Goal: Find contact information: Obtain details needed to contact an individual or organization

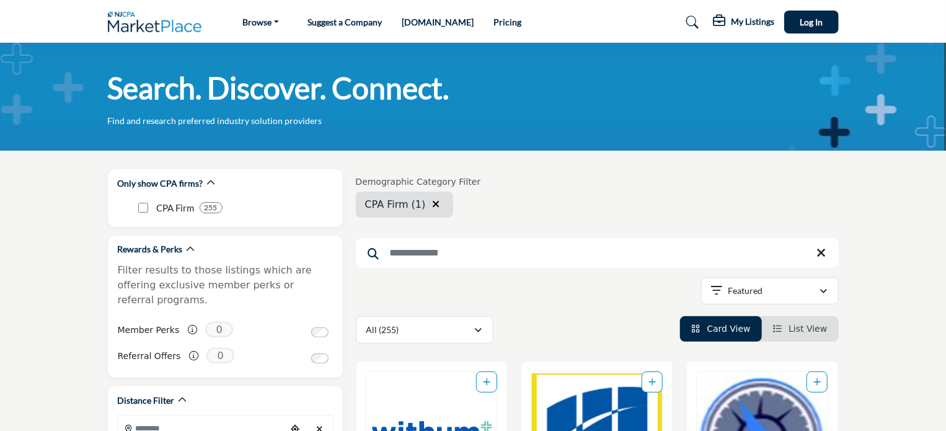
click at [456, 248] on input "Search Keyword" at bounding box center [597, 253] width 483 height 30
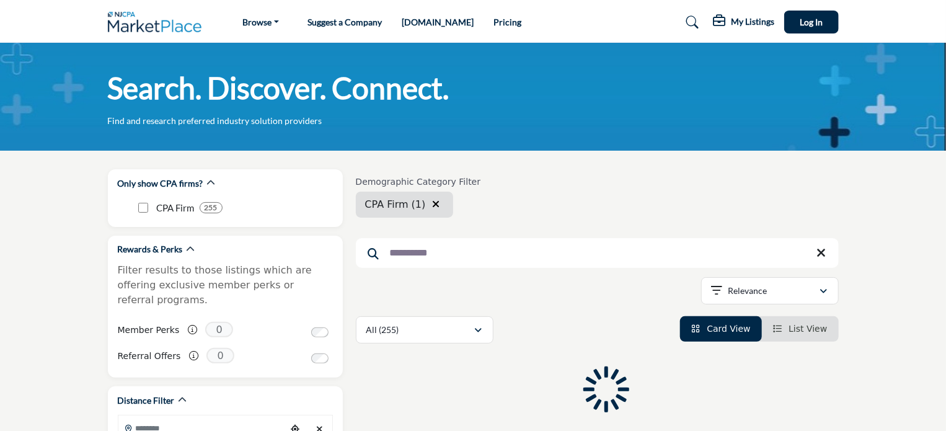
type input "**********"
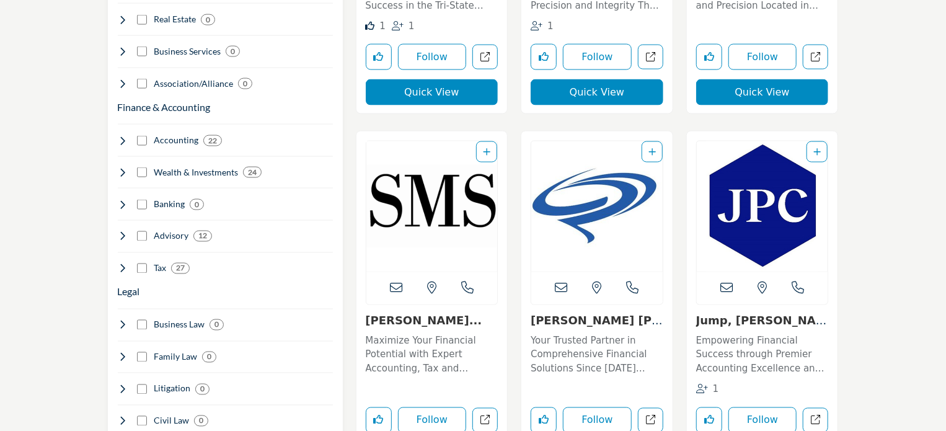
scroll to position [868, 0]
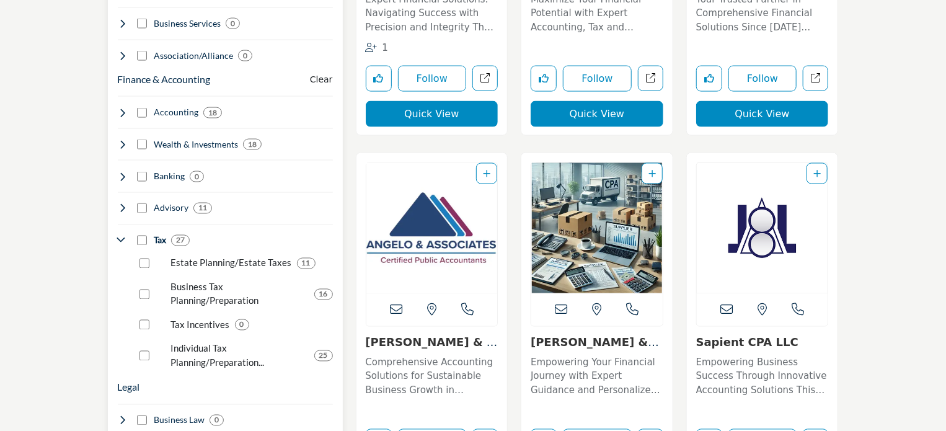
scroll to position [992, 0]
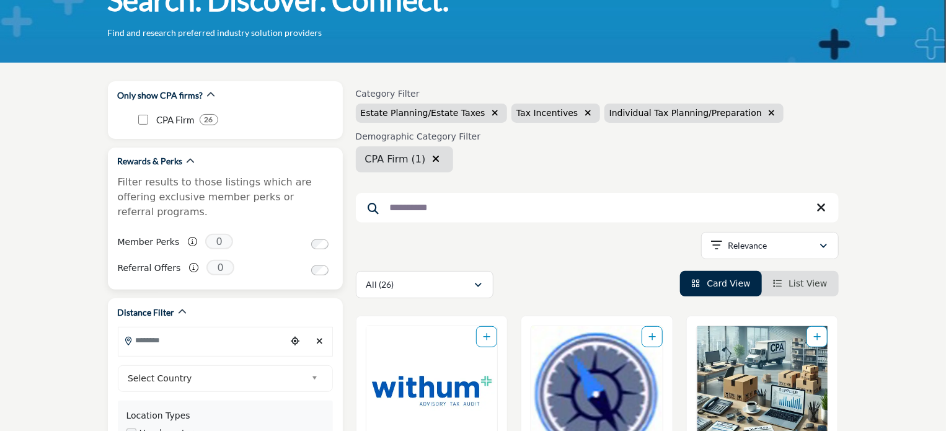
scroll to position [124, 0]
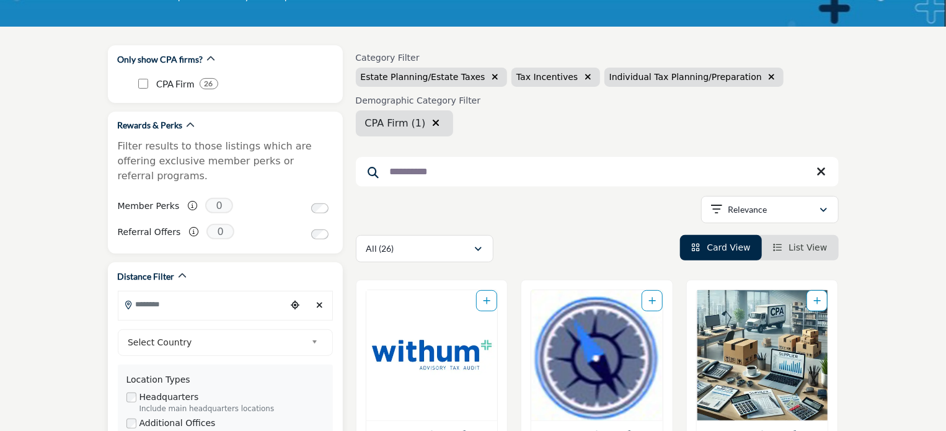
click at [236, 295] on input "Search Location" at bounding box center [201, 304] width 167 height 24
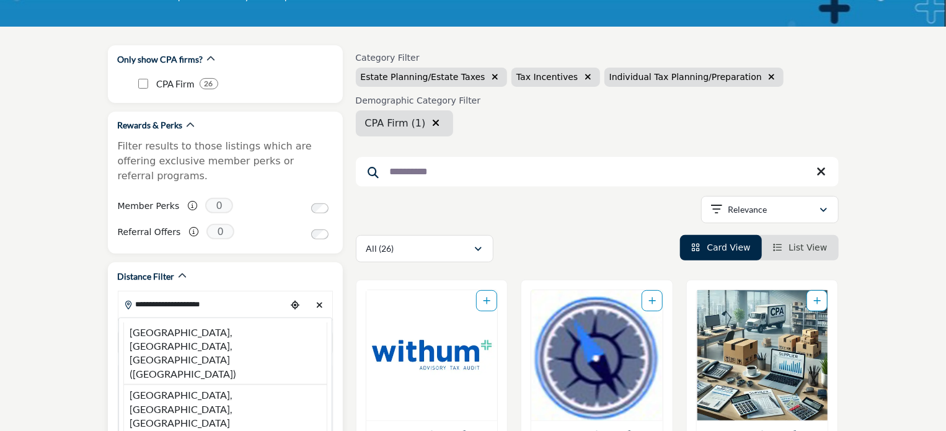
type input "**********"
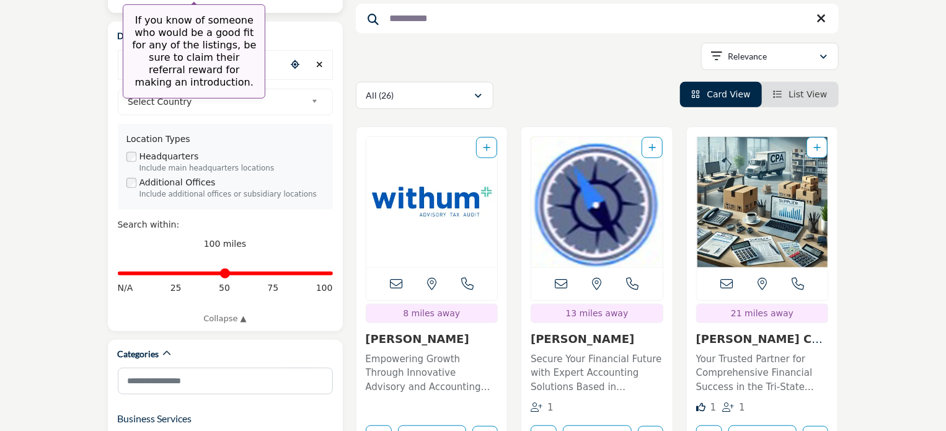
scroll to position [372, 0]
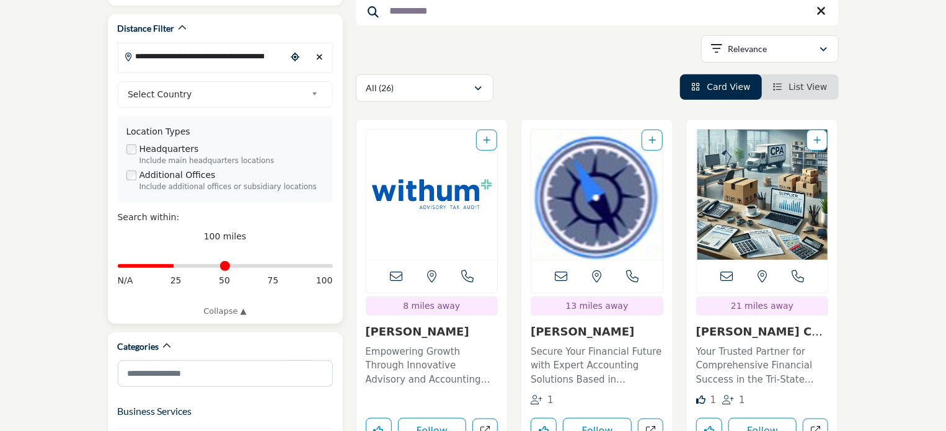
drag, startPoint x: 326, startPoint y: 251, endPoint x: 176, endPoint y: 253, distance: 150.7
click at [176, 265] on input "Distance in miles" at bounding box center [225, 266] width 215 height 2
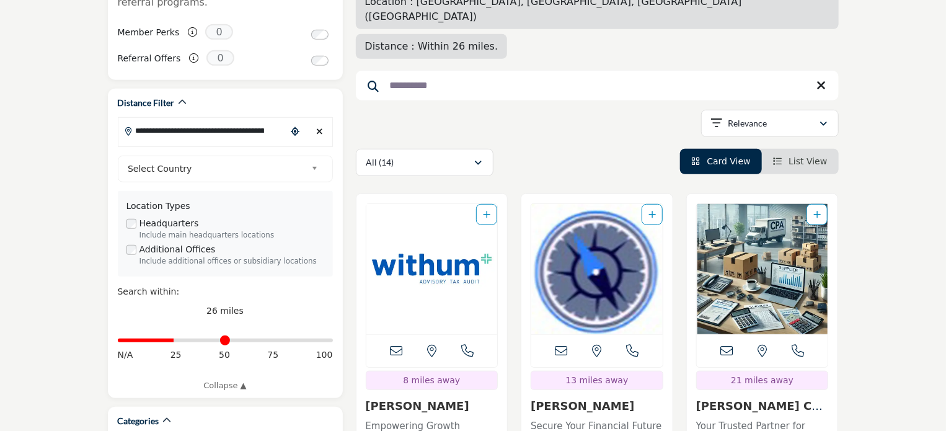
scroll to position [310, 0]
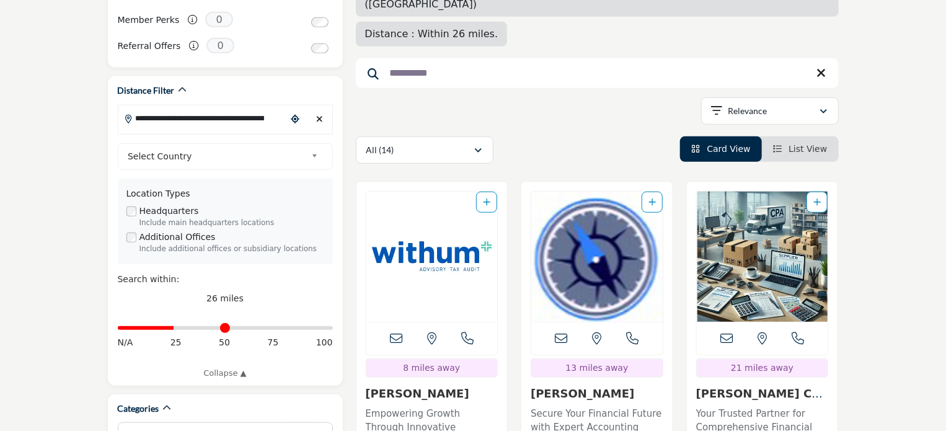
click at [801, 144] on span "List View" at bounding box center [808, 149] width 38 height 10
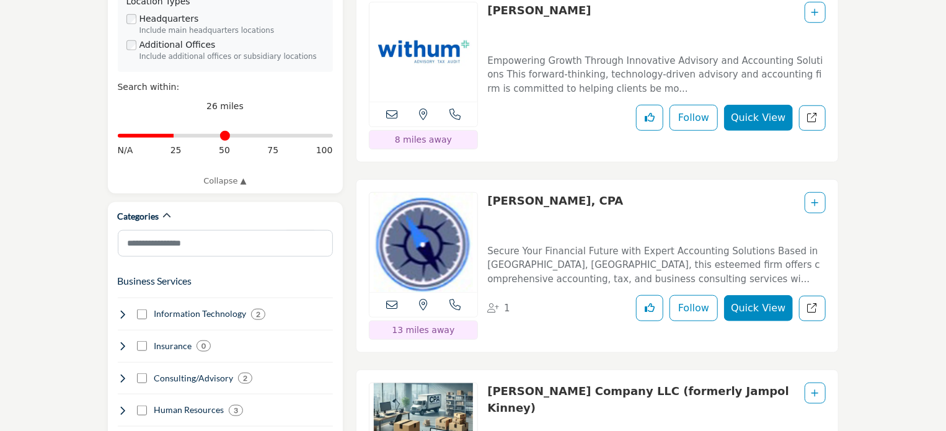
scroll to position [496, 0]
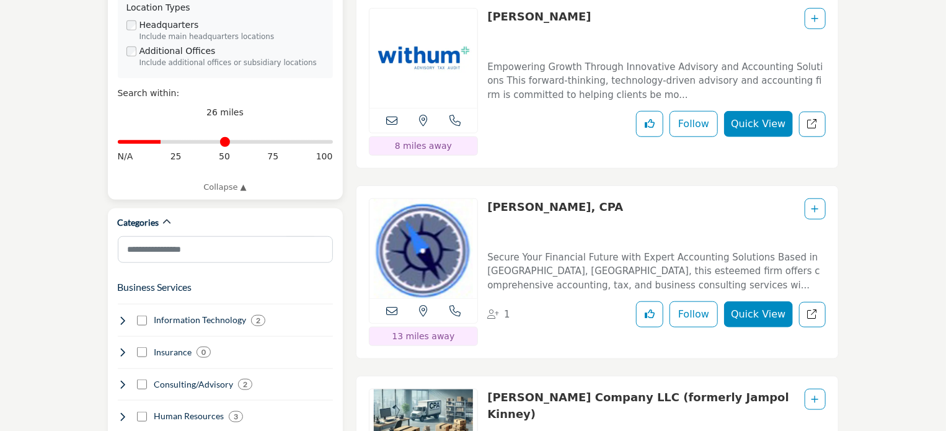
drag, startPoint x: 174, startPoint y: 123, endPoint x: 162, endPoint y: 126, distance: 12.0
type input "**"
click at [162, 141] on input "Distance in miles" at bounding box center [225, 142] width 215 height 2
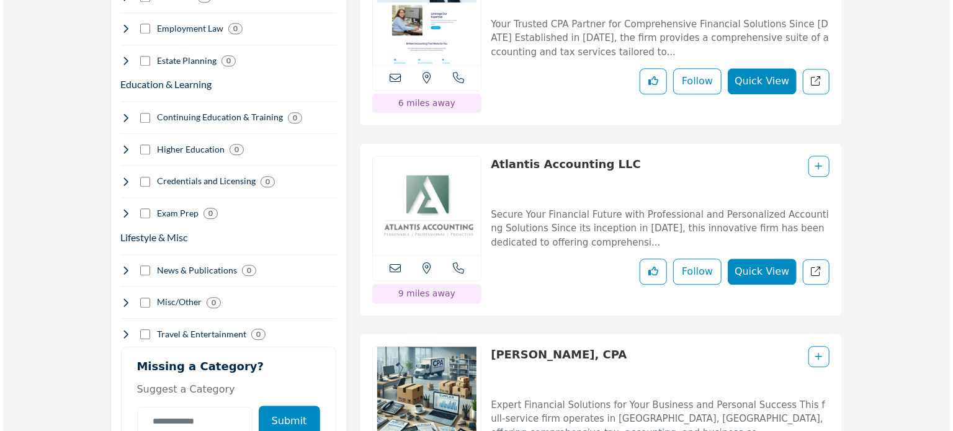
scroll to position [1488, 0]
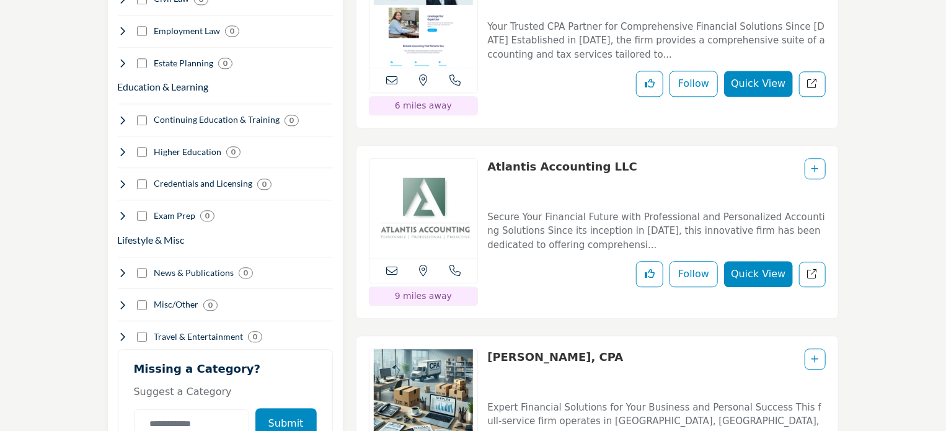
click at [762, 261] on button "Quick View" at bounding box center [758, 274] width 68 height 26
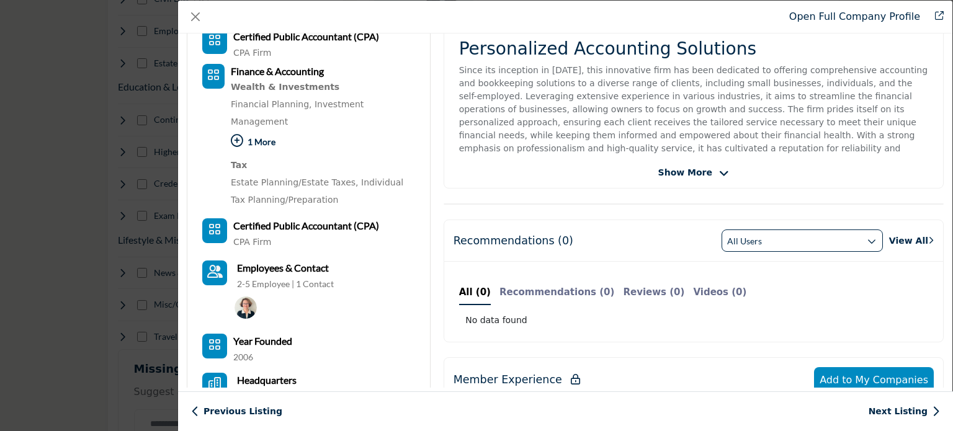
scroll to position [186, 0]
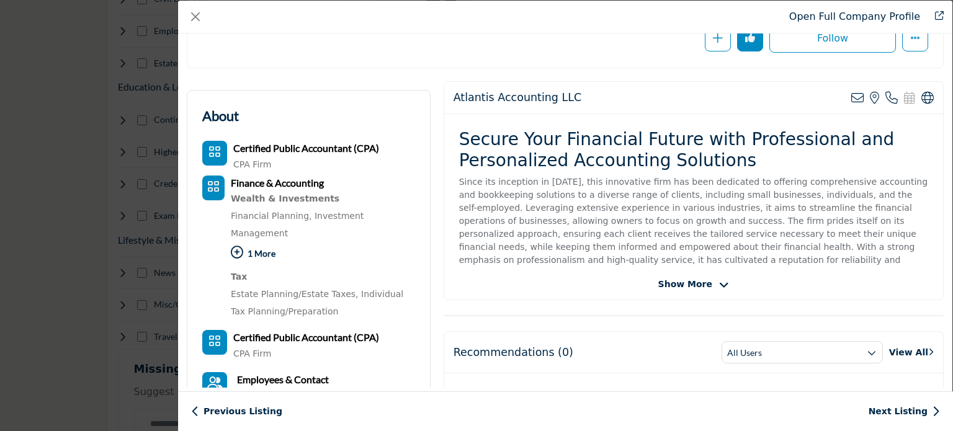
click at [236, 246] on icon "Company Data Modal" at bounding box center [237, 252] width 12 height 12
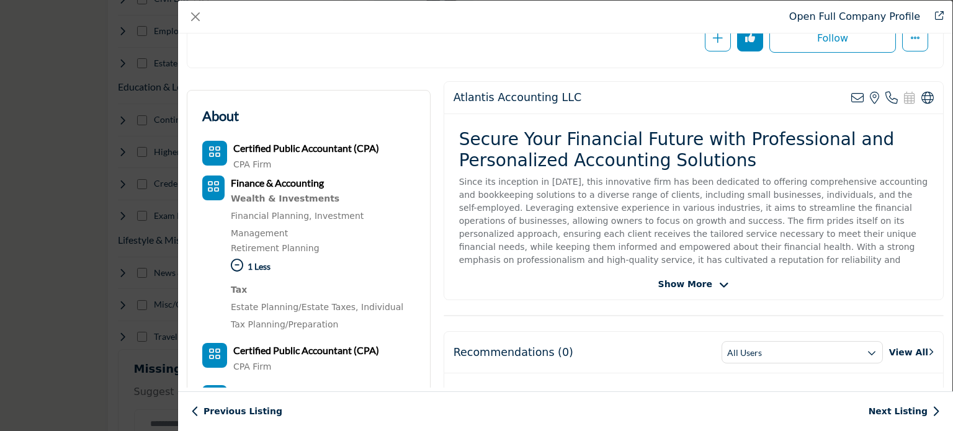
click at [288, 243] on link "Retirement Planning" at bounding box center [275, 248] width 89 height 10
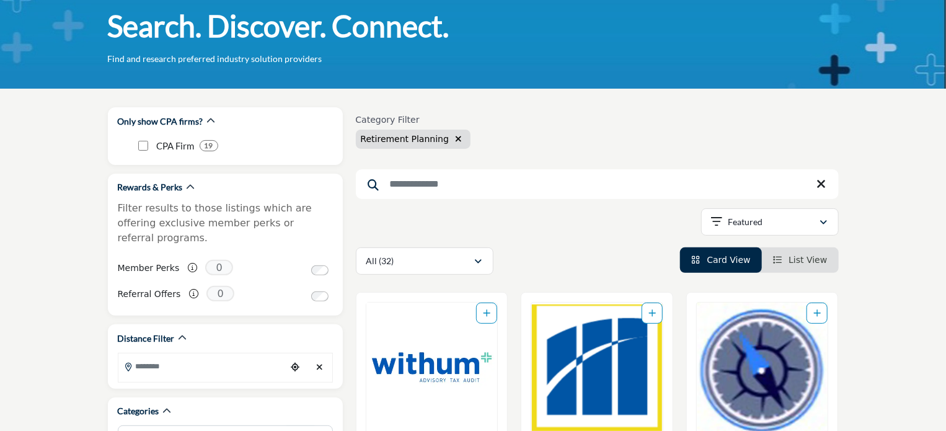
click at [794, 260] on span "List View" at bounding box center [808, 260] width 38 height 10
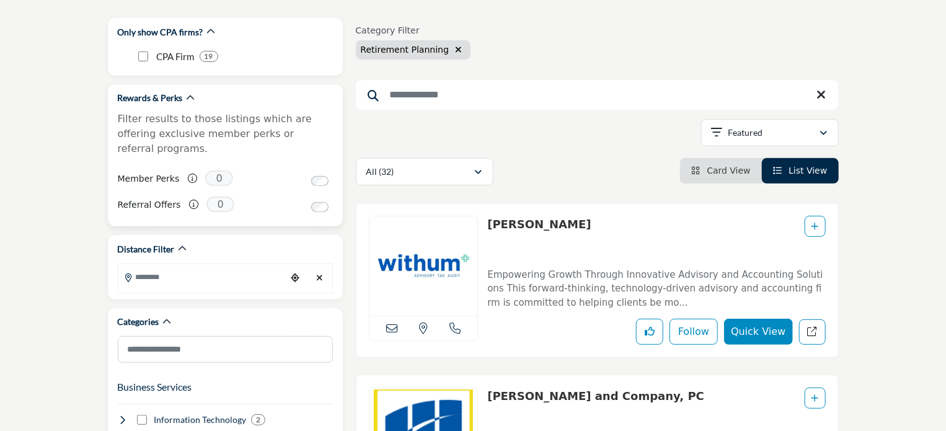
scroll to position [186, 0]
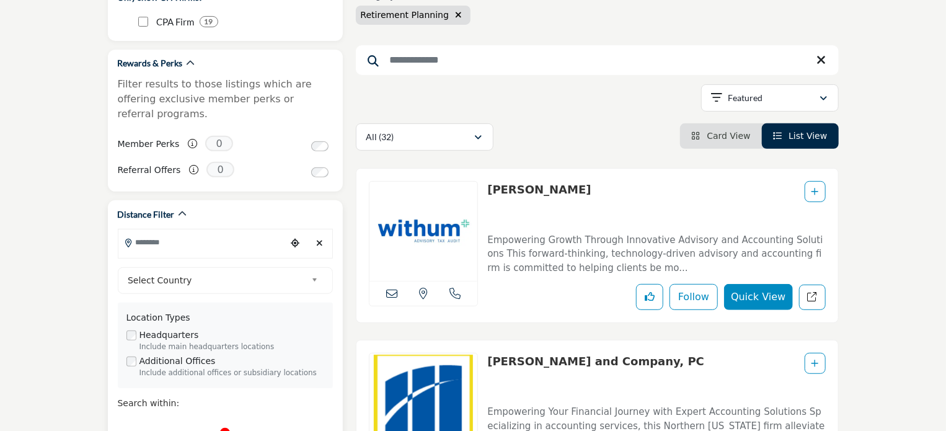
click at [141, 233] on input "Search Location" at bounding box center [201, 242] width 167 height 24
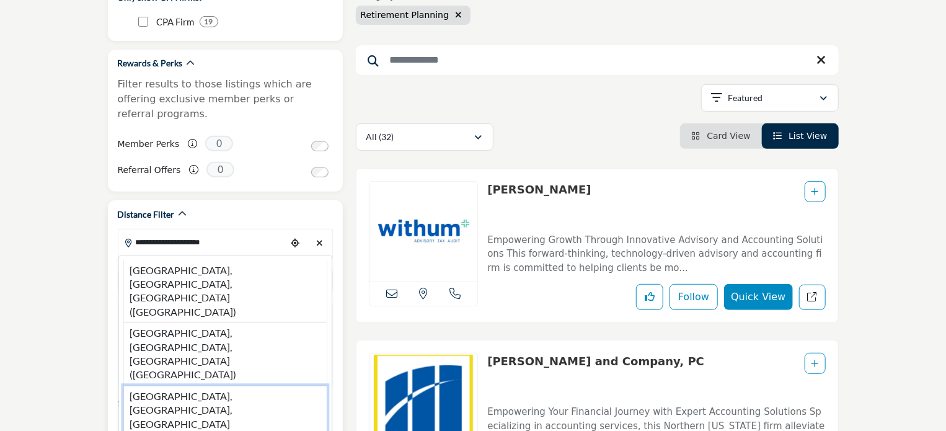
click at [187, 386] on li "Franklin Township, NJ, USA (Somerset County)" at bounding box center [225, 417] width 204 height 63
type input "**********"
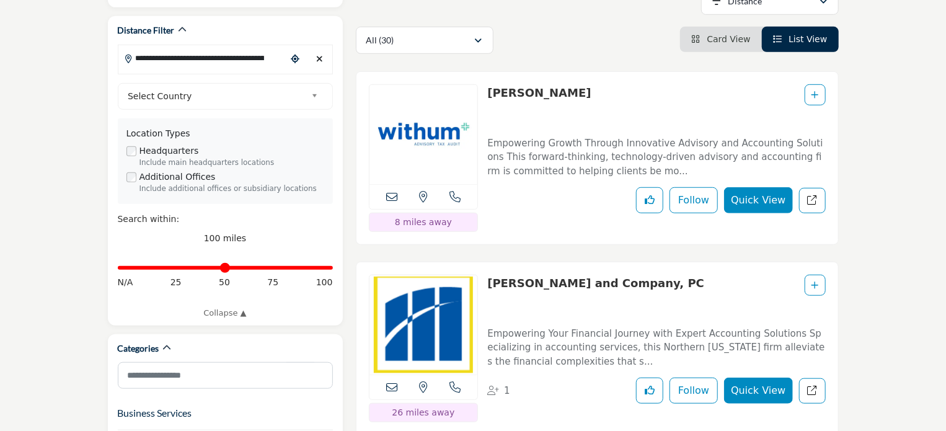
scroll to position [372, 0]
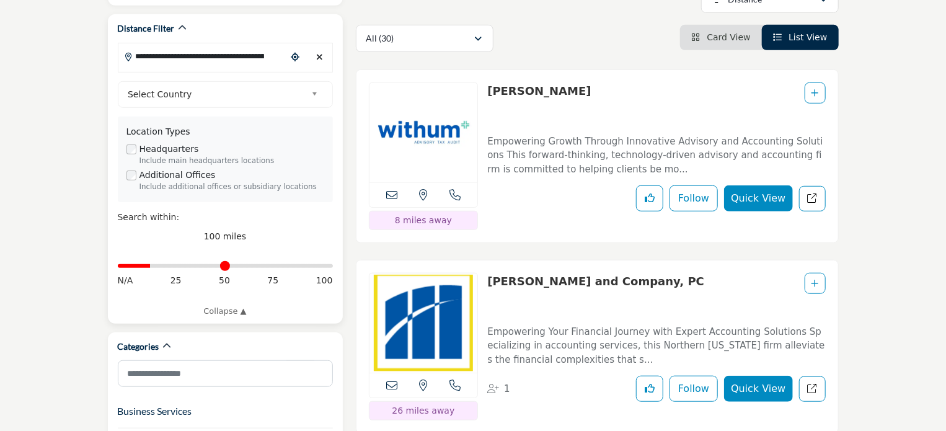
drag, startPoint x: 328, startPoint y: 251, endPoint x: 153, endPoint y: 249, distance: 174.9
type input "**"
click at [153, 265] on input "Distance in miles" at bounding box center [225, 266] width 215 height 2
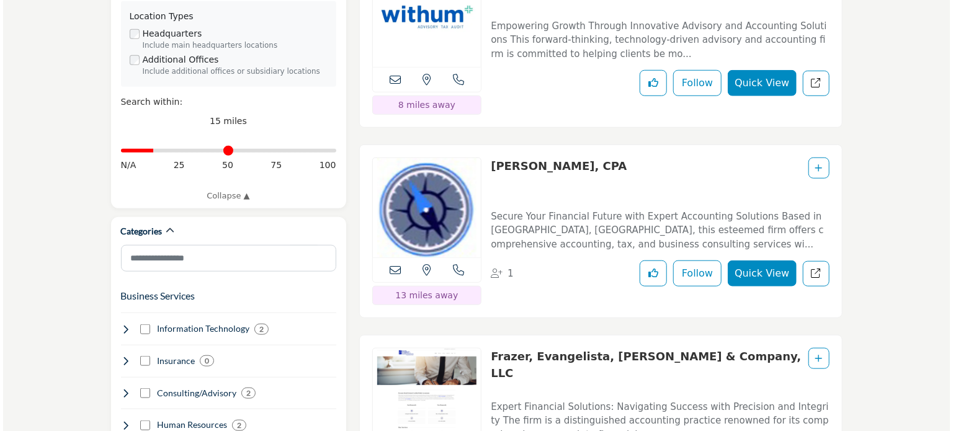
scroll to position [496, 0]
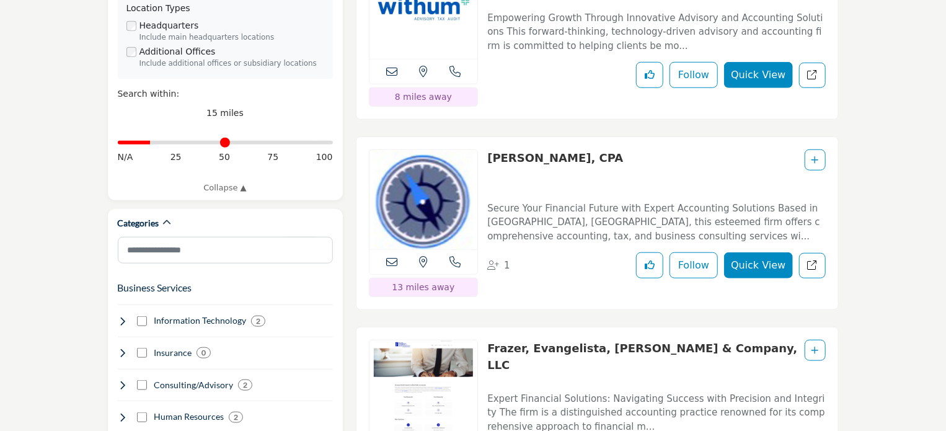
click at [770, 252] on button "Quick View" at bounding box center [758, 265] width 68 height 26
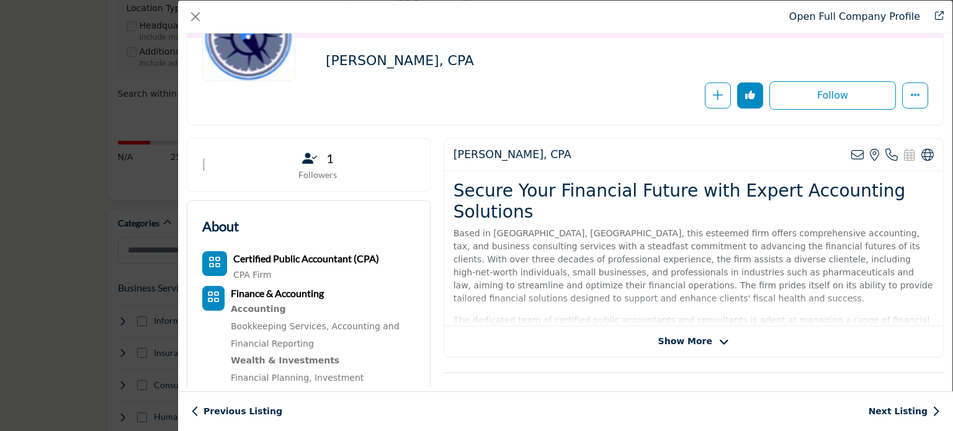
scroll to position [186, 0]
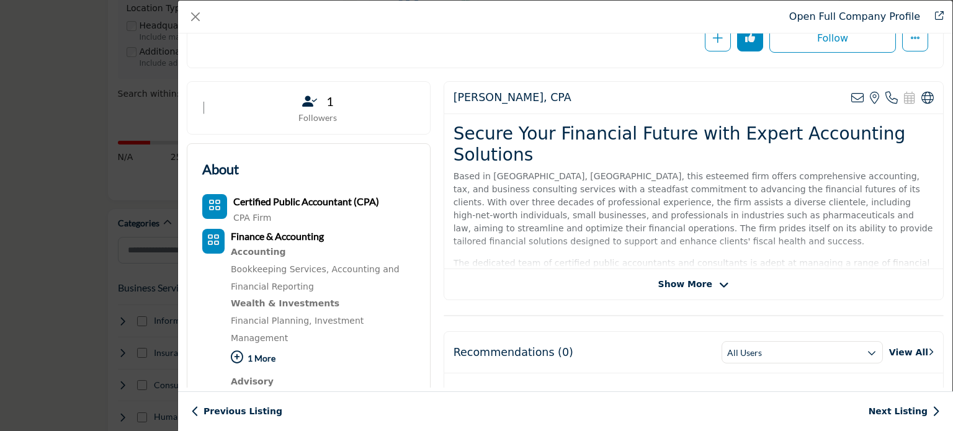
click at [693, 287] on span "Show More" at bounding box center [685, 284] width 54 height 13
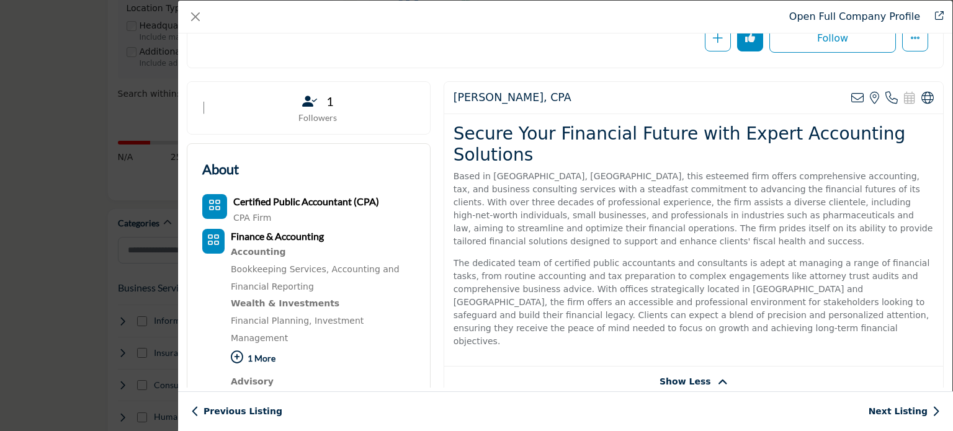
click at [253, 347] on p "1 More" at bounding box center [323, 360] width 184 height 27
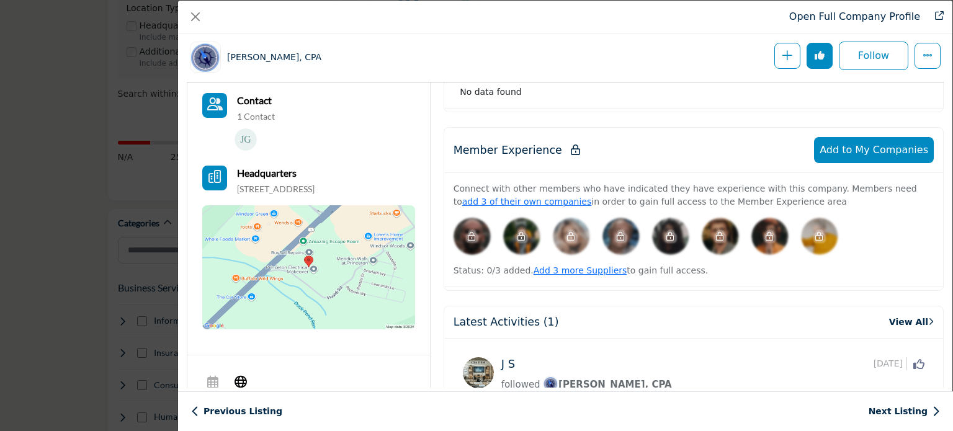
scroll to position [670, 0]
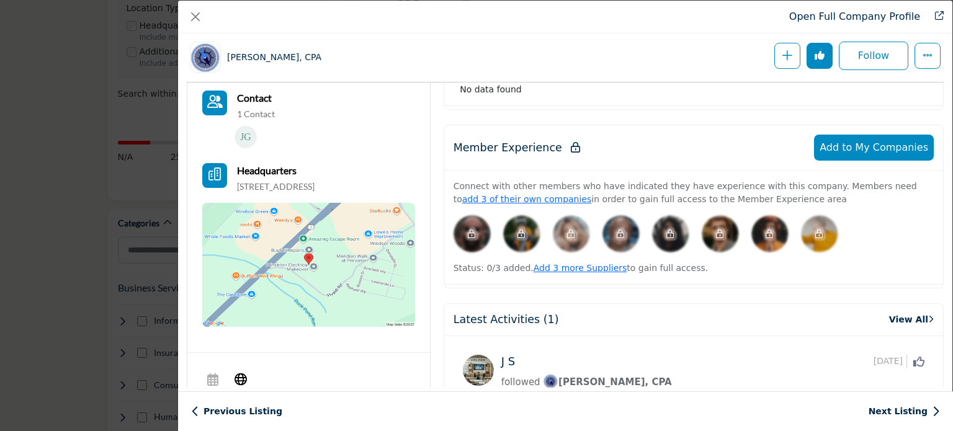
click at [307, 250] on img "Company Data Modal" at bounding box center [308, 265] width 213 height 124
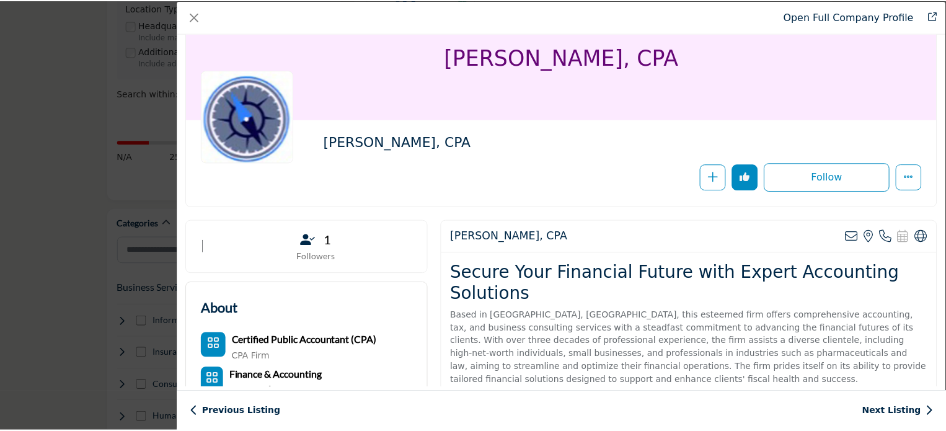
scroll to position [0, 0]
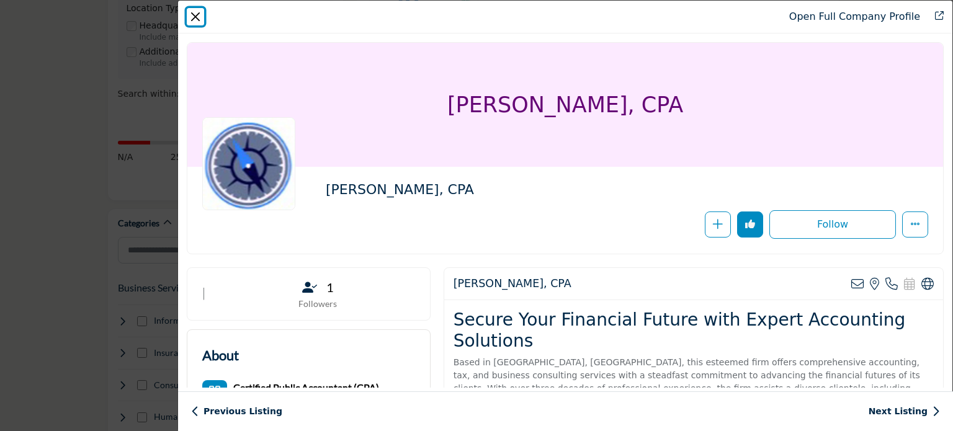
click at [199, 12] on button "Close" at bounding box center [195, 16] width 17 height 17
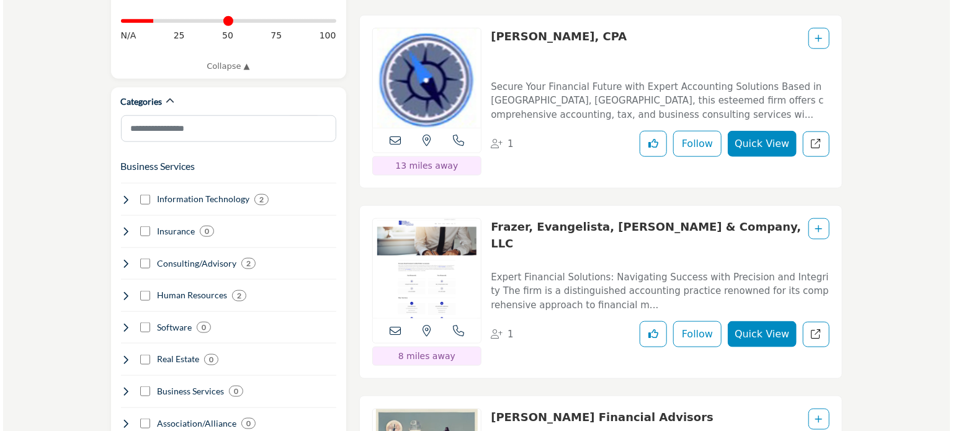
scroll to position [682, 0]
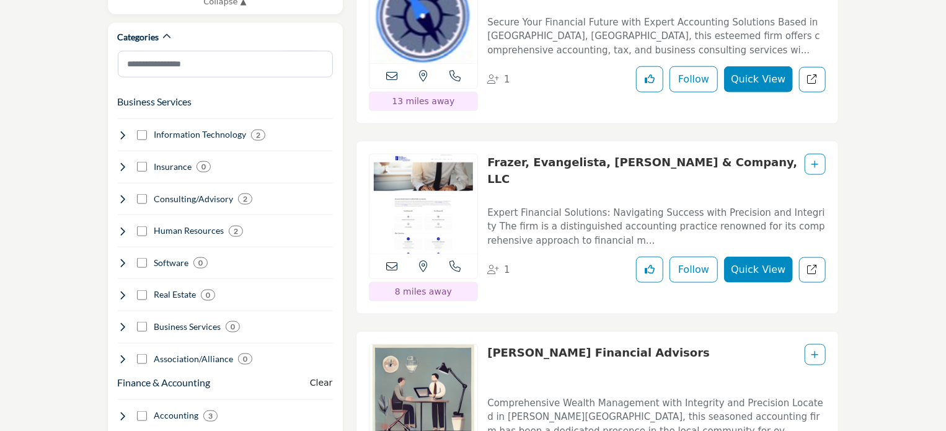
click at [754, 257] on button "Quick View" at bounding box center [758, 270] width 68 height 26
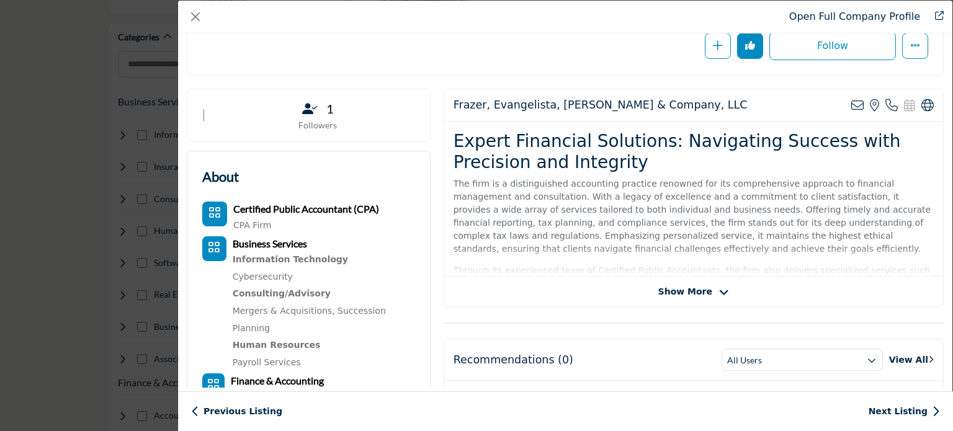
scroll to position [186, 0]
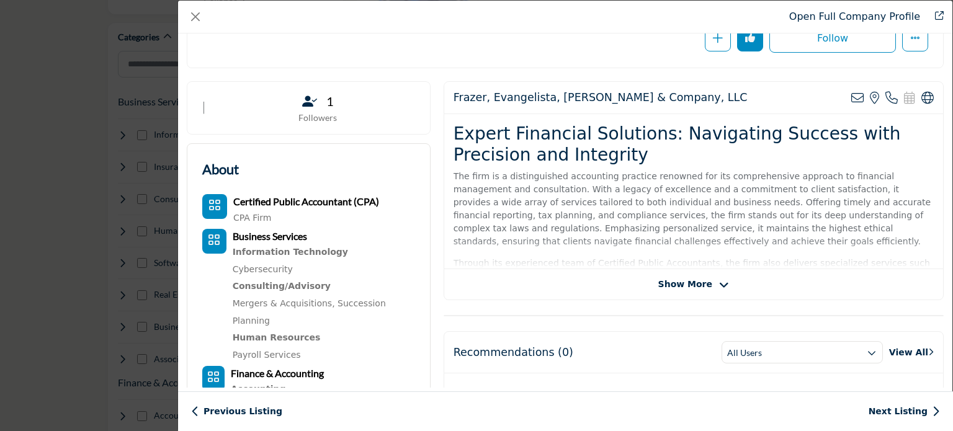
click at [681, 282] on span "Show More" at bounding box center [685, 284] width 54 height 13
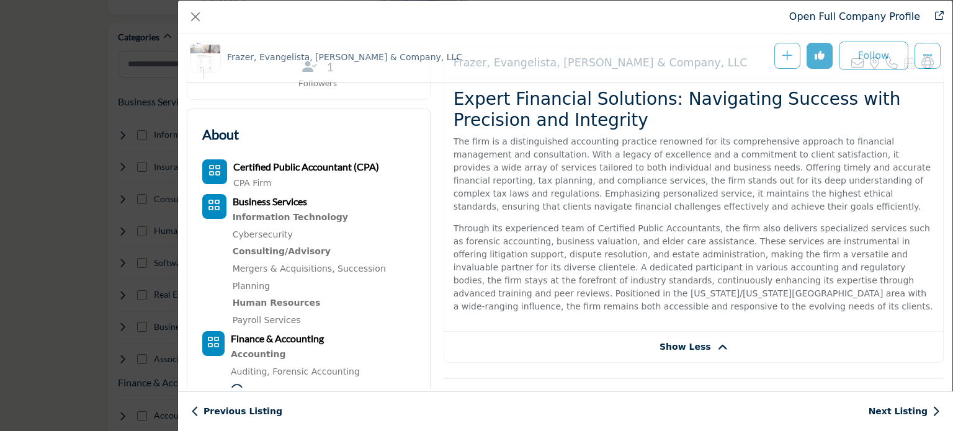
scroll to position [298, 0]
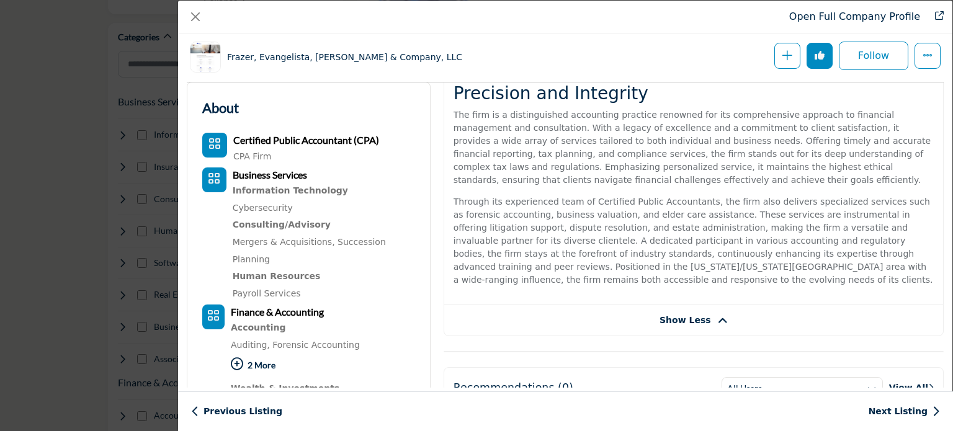
click at [268, 354] on p "2 More" at bounding box center [323, 367] width 184 height 27
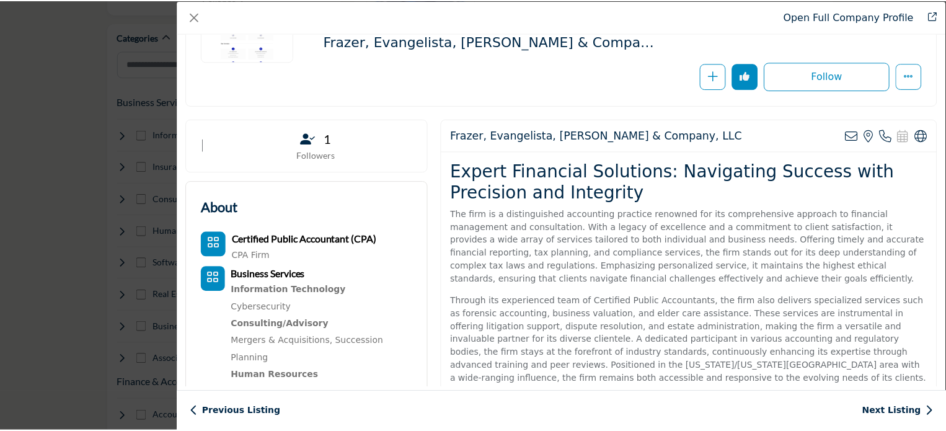
scroll to position [0, 0]
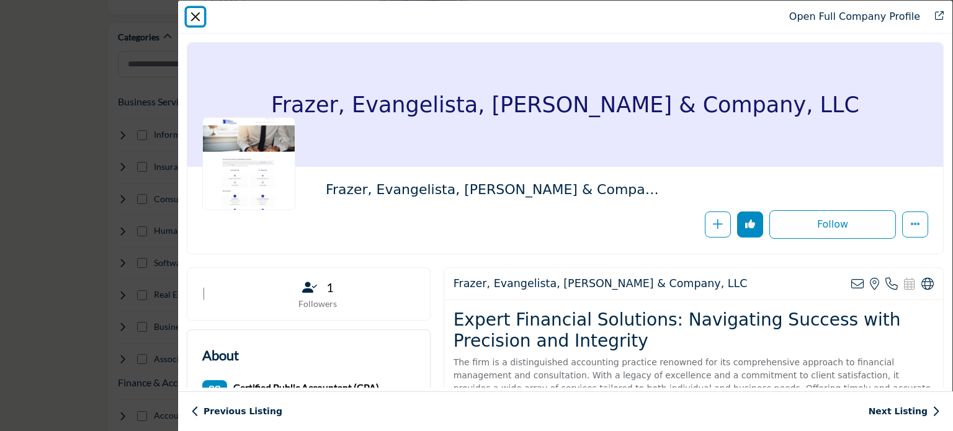
click at [190, 12] on button "Close" at bounding box center [195, 16] width 17 height 17
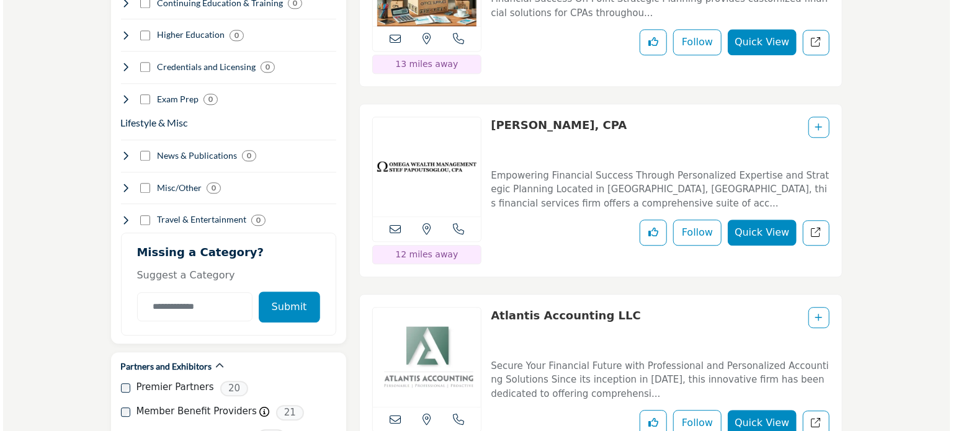
scroll to position [1612, 0]
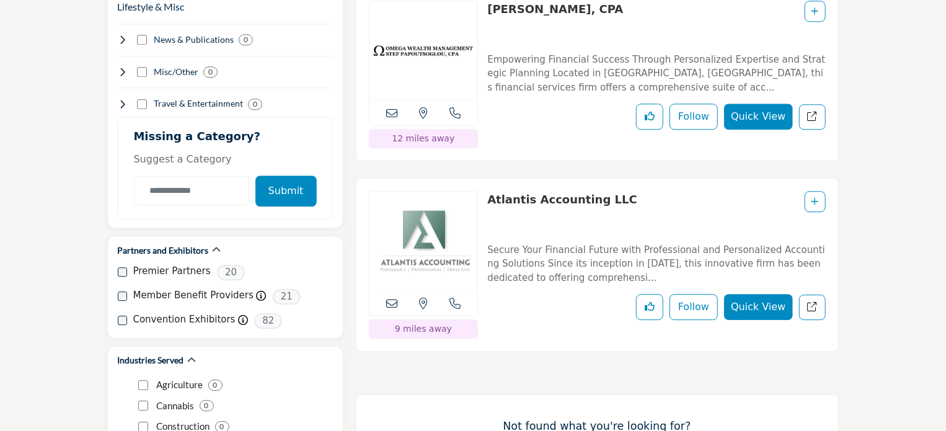
click at [768, 294] on button "Quick View" at bounding box center [758, 307] width 68 height 26
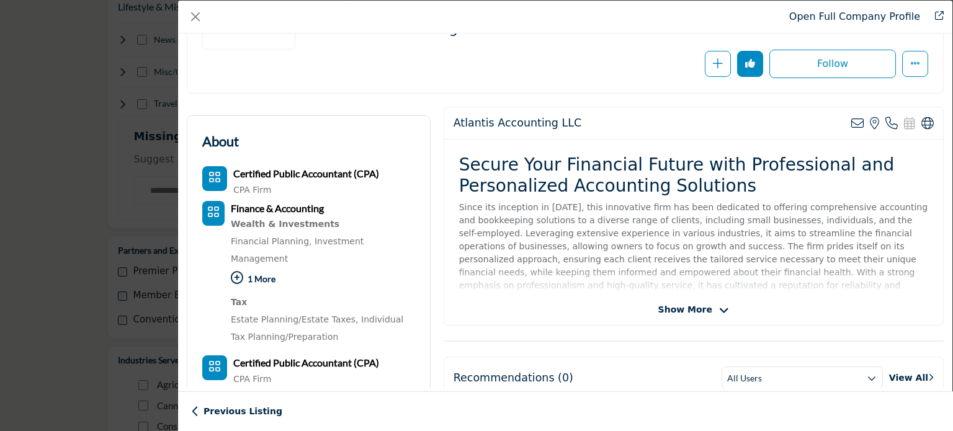
scroll to position [186, 0]
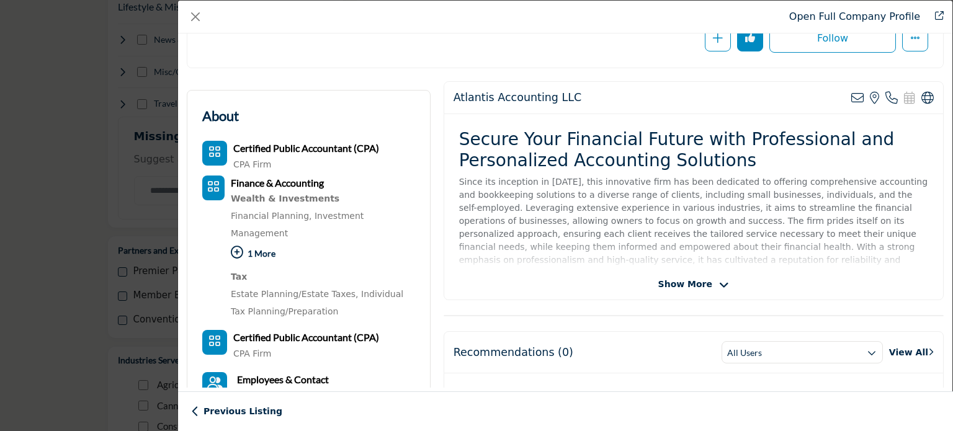
click at [683, 280] on span "Show More" at bounding box center [685, 284] width 54 height 13
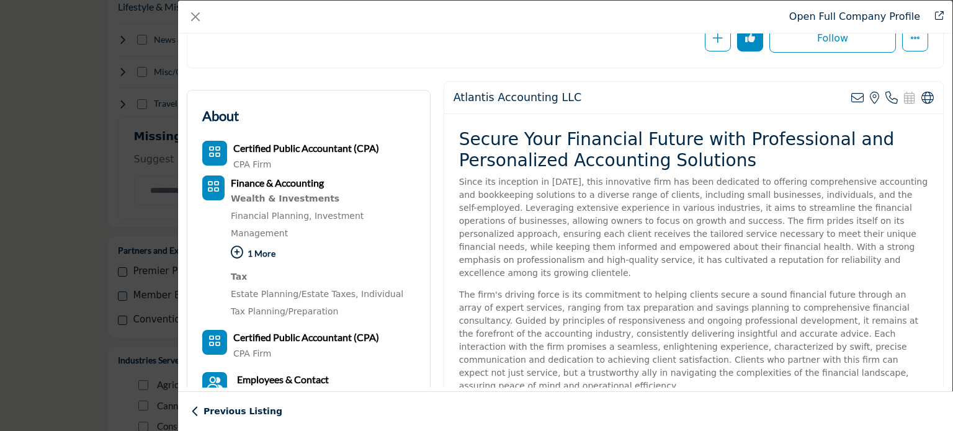
click at [269, 242] on p "1 More" at bounding box center [323, 255] width 184 height 27
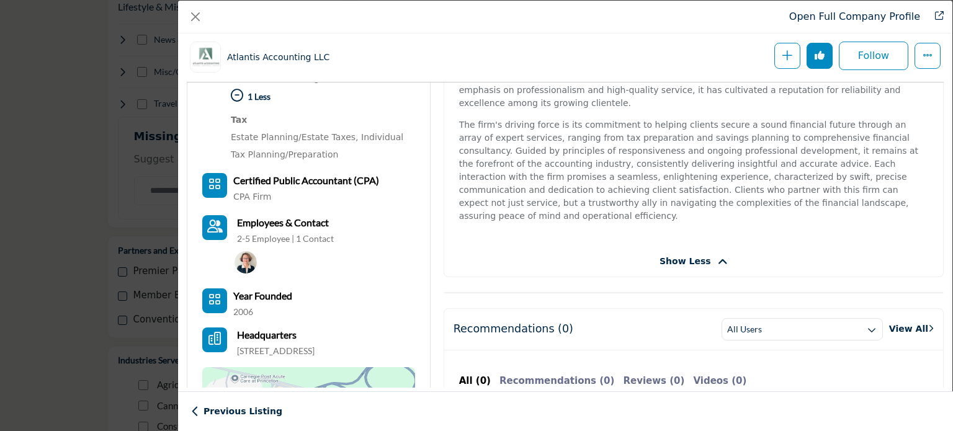
scroll to position [422, 0]
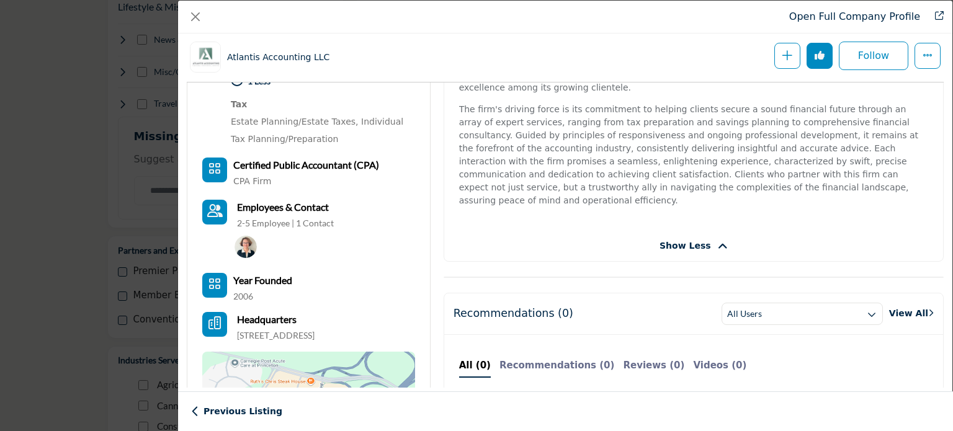
click at [243, 236] on img "Company Data Modal" at bounding box center [245, 247] width 22 height 22
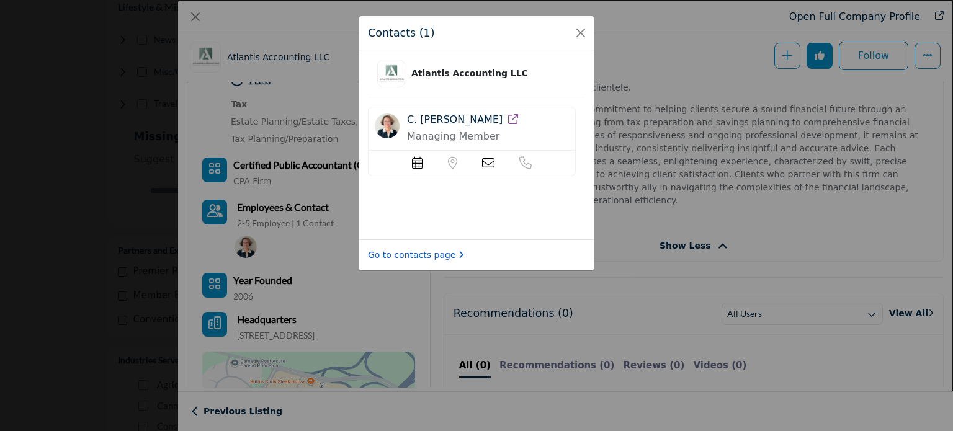
click at [422, 253] on link "Go to contacts page" at bounding box center [416, 255] width 96 height 13
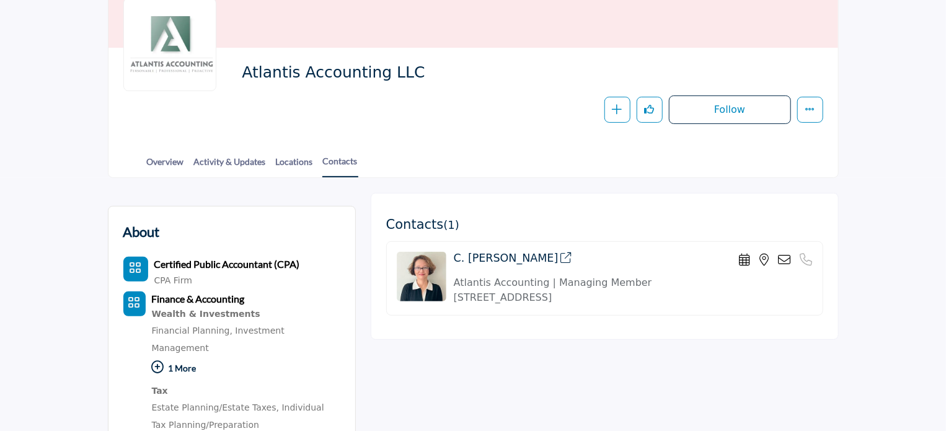
scroll to position [124, 0]
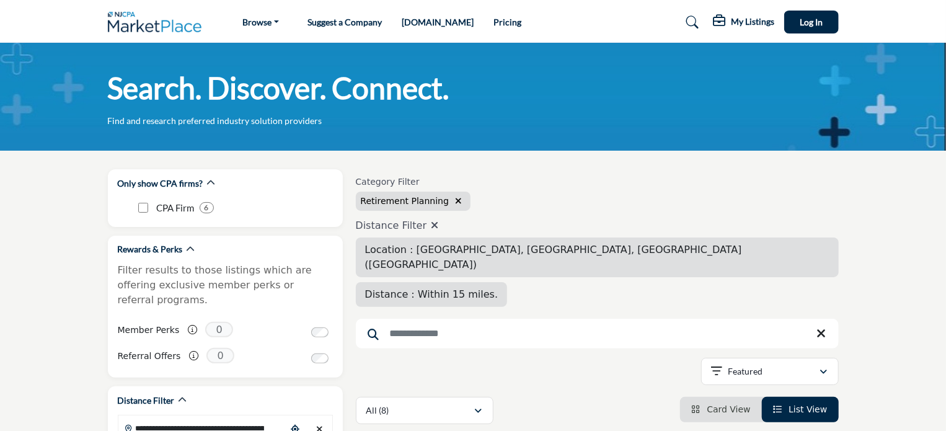
click at [494, 22] on link "Pricing" at bounding box center [508, 22] width 28 height 11
